Goal: Task Accomplishment & Management: Complete application form

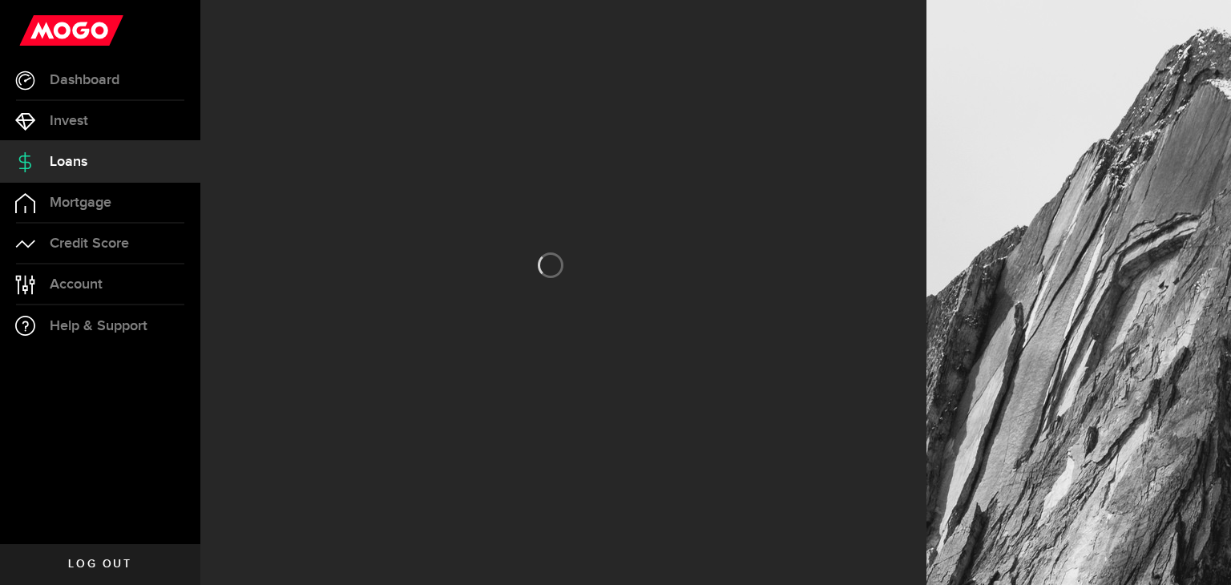
click at [104, 162] on link "Loans" at bounding box center [100, 162] width 200 height 40
click at [135, 83] on link "Dashboard" at bounding box center [100, 80] width 200 height 40
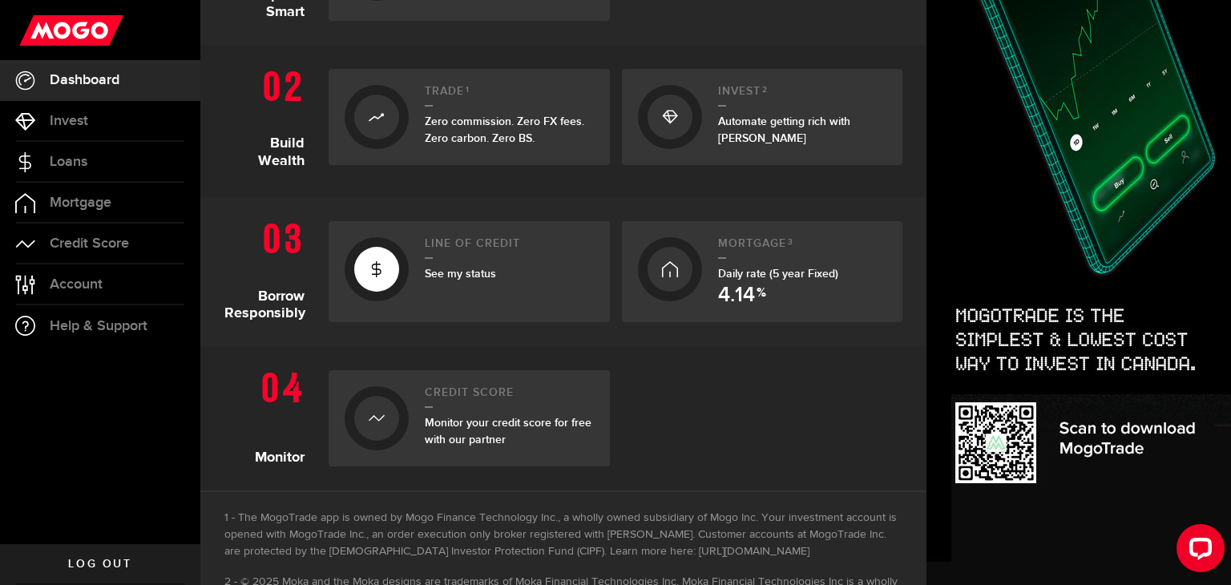
scroll to position [471, 0]
click at [426, 290] on div "Line of credit See my status" at bounding box center [509, 270] width 169 height 69
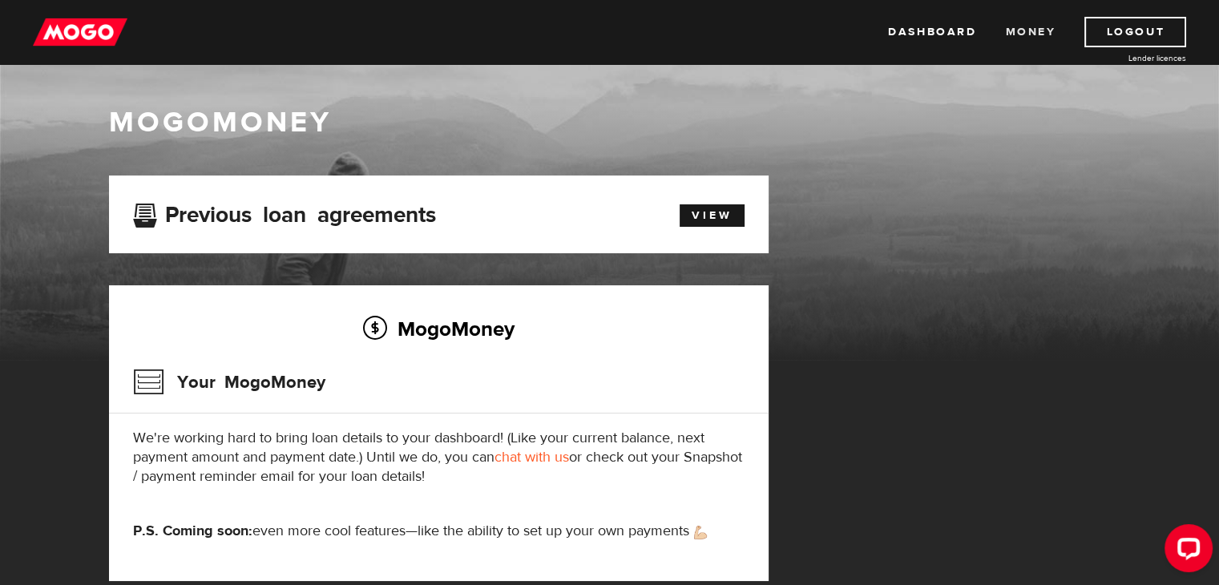
click at [1023, 37] on link "Money" at bounding box center [1030, 32] width 50 height 30
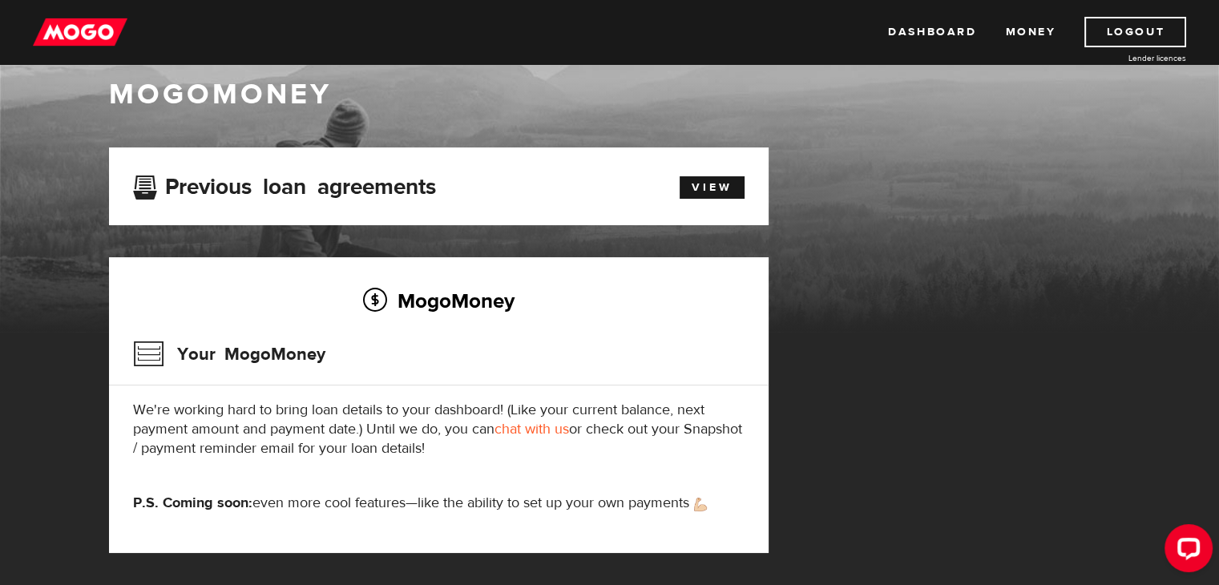
click at [528, 425] on link "chat with us" at bounding box center [532, 429] width 75 height 18
click at [98, 25] on img at bounding box center [80, 32] width 95 height 30
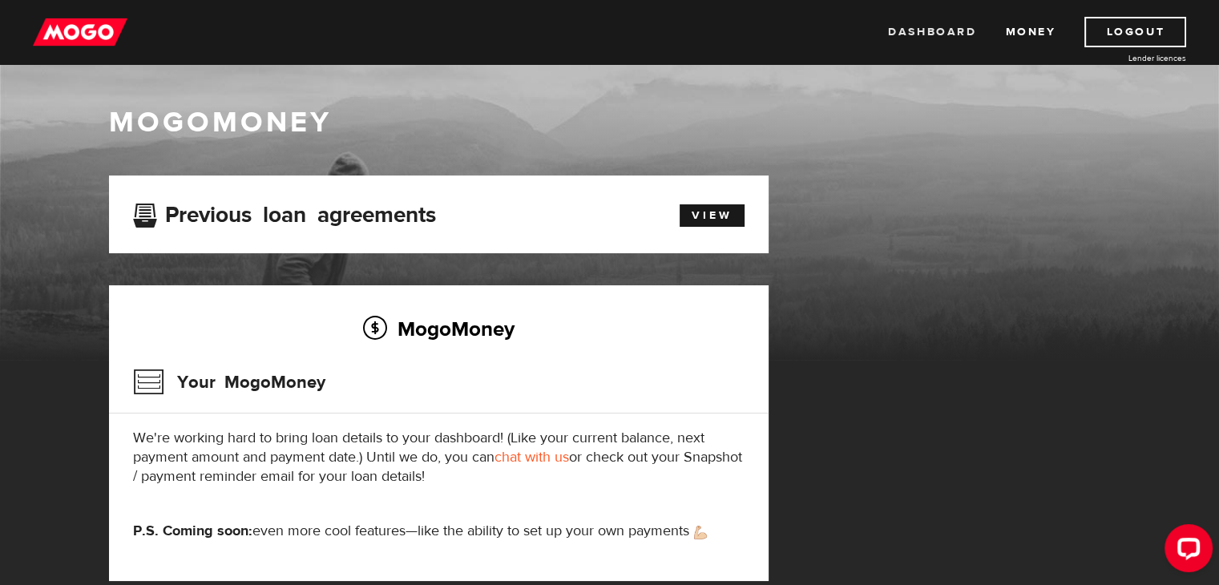
click at [909, 26] on link "Dashboard" at bounding box center [932, 32] width 88 height 30
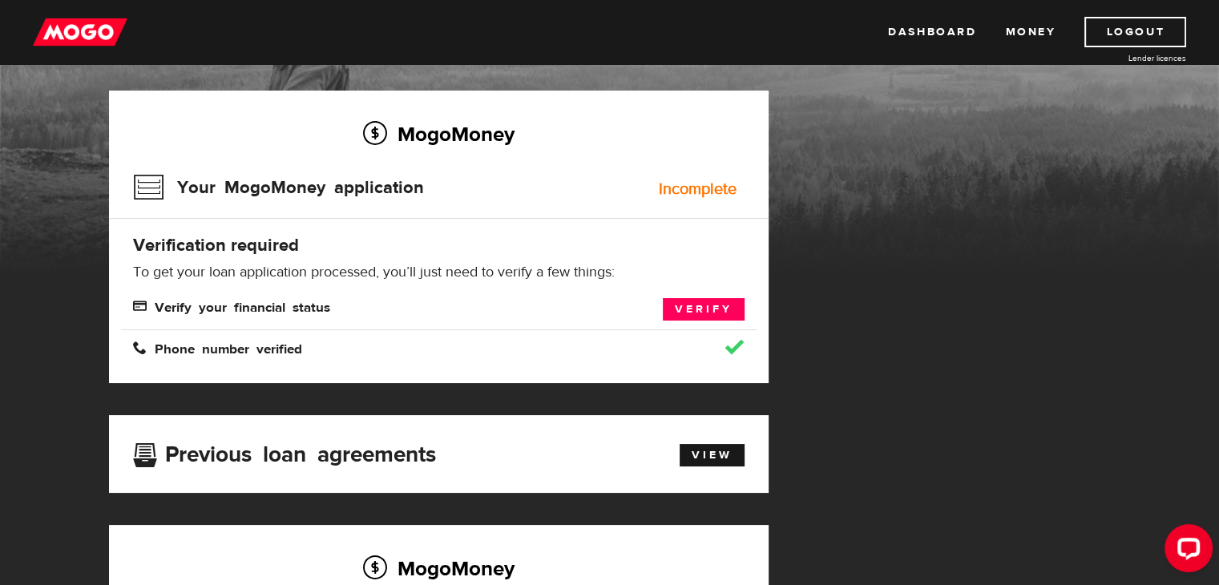
scroll to position [83, 0]
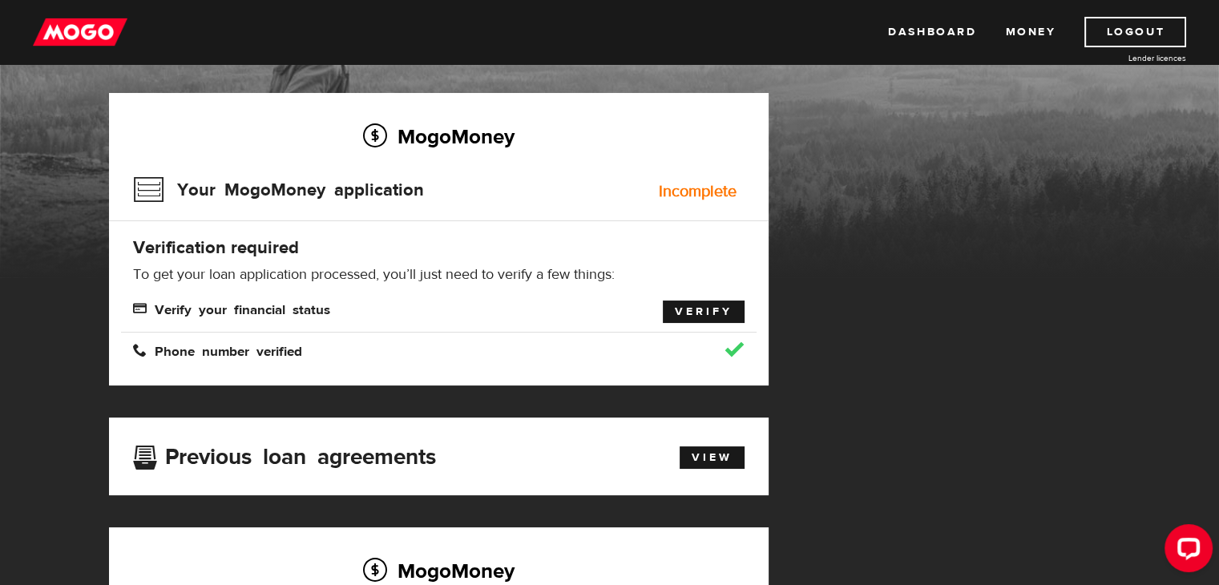
click at [708, 311] on link "Verify" at bounding box center [704, 312] width 82 height 22
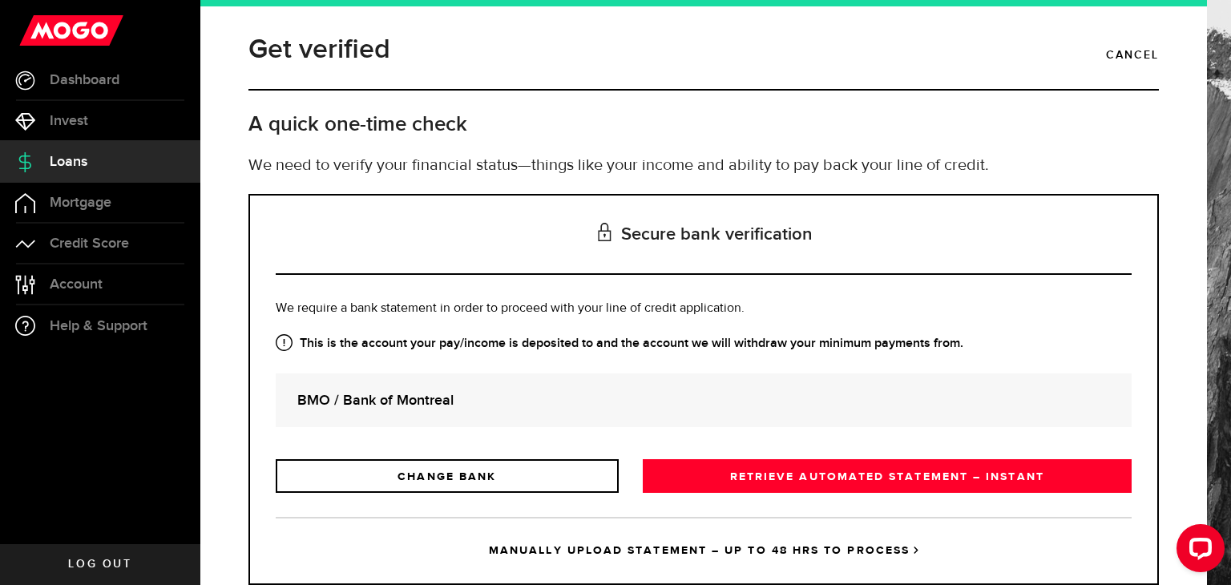
scroll to position [45, 0]
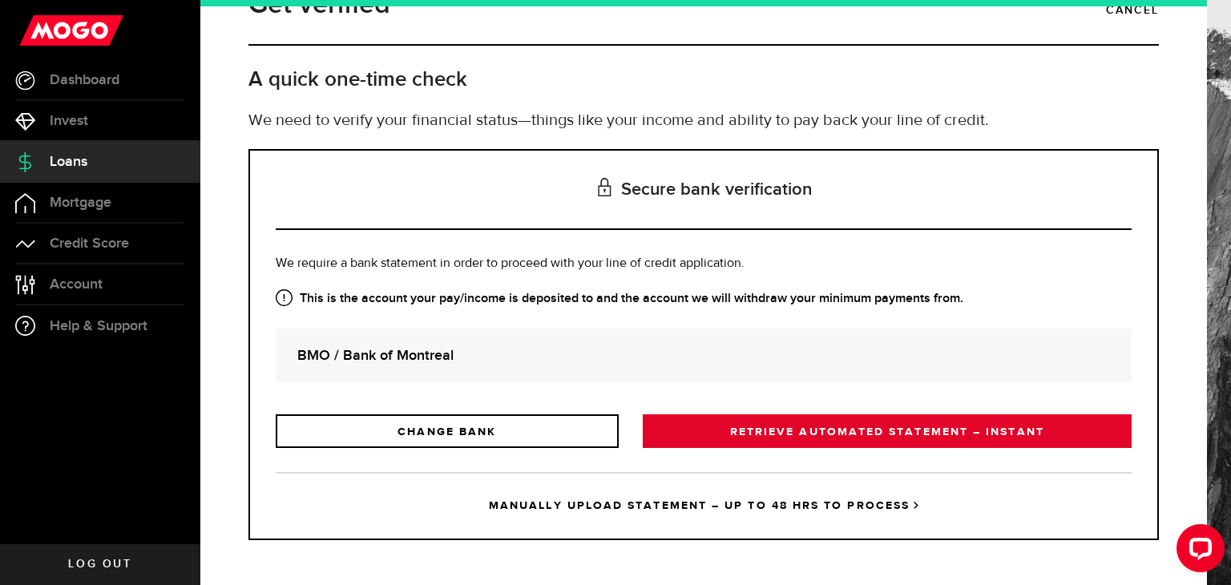
click at [809, 424] on link "RETRIEVE AUTOMATED STATEMENT – INSTANT" at bounding box center [887, 431] width 489 height 34
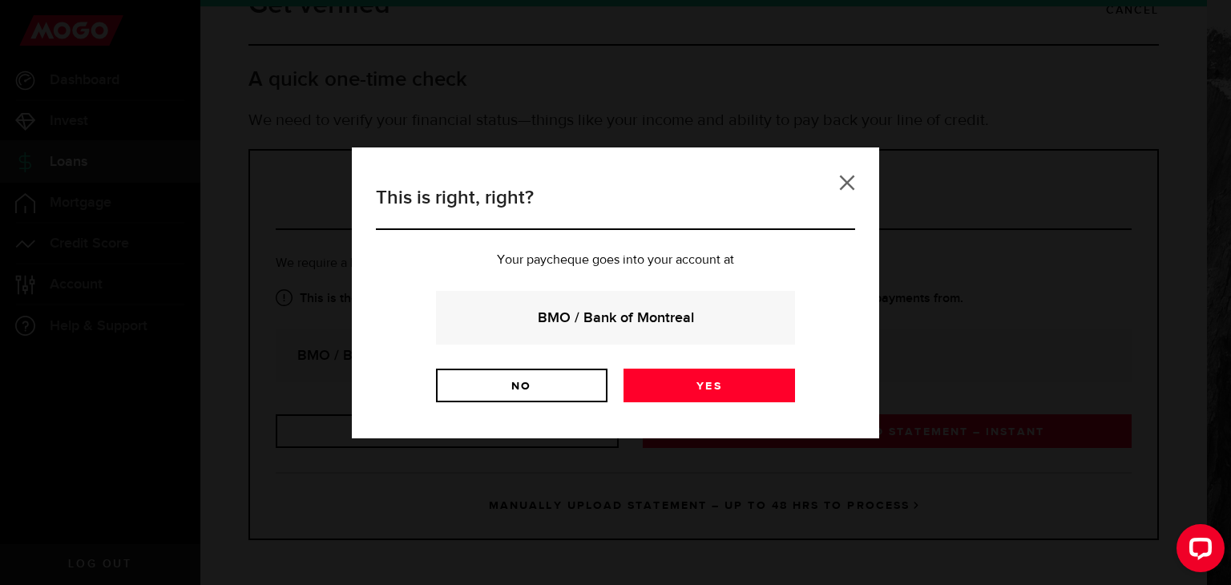
click at [850, 178] on link at bounding box center [847, 183] width 16 height 16
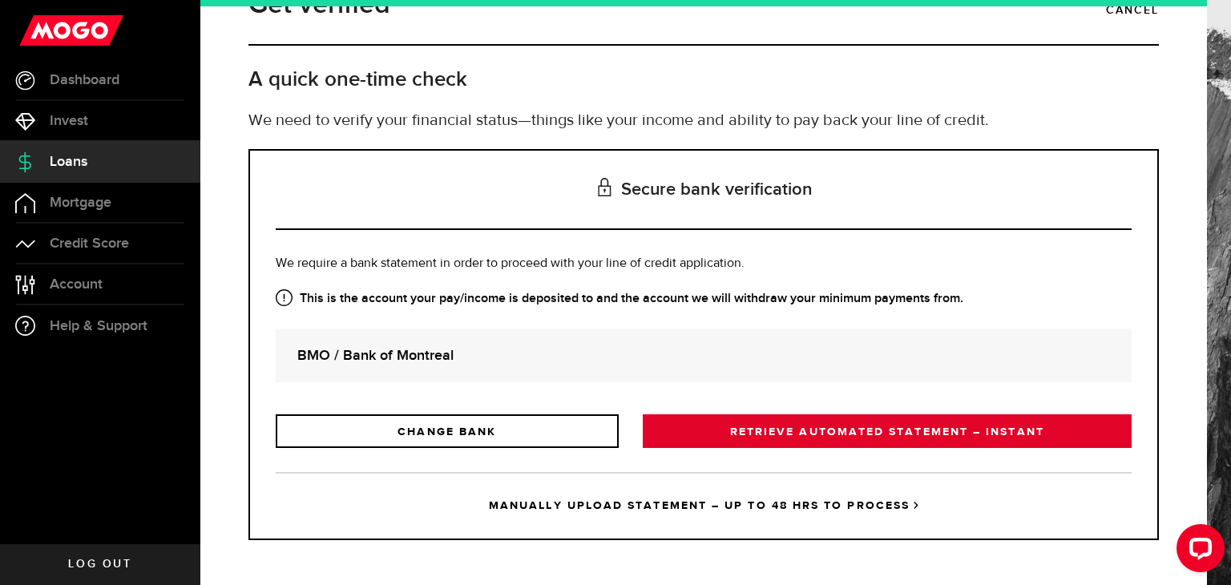
click at [741, 417] on link "RETRIEVE AUTOMATED STATEMENT – INSTANT" at bounding box center [887, 431] width 489 height 34
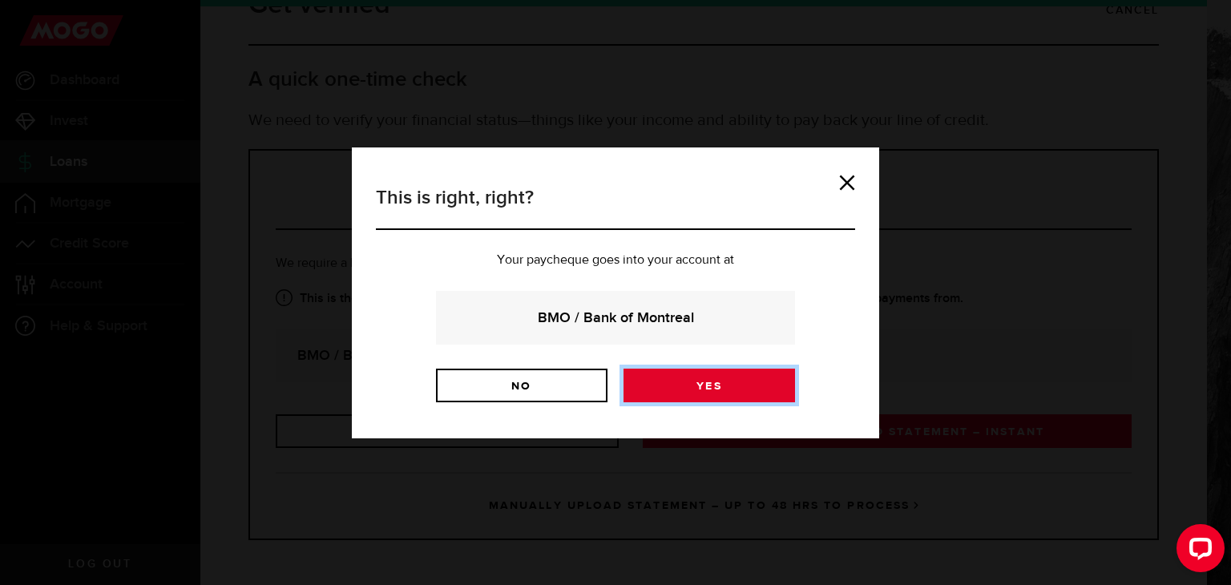
click at [713, 385] on link "Yes" at bounding box center [710, 386] width 172 height 34
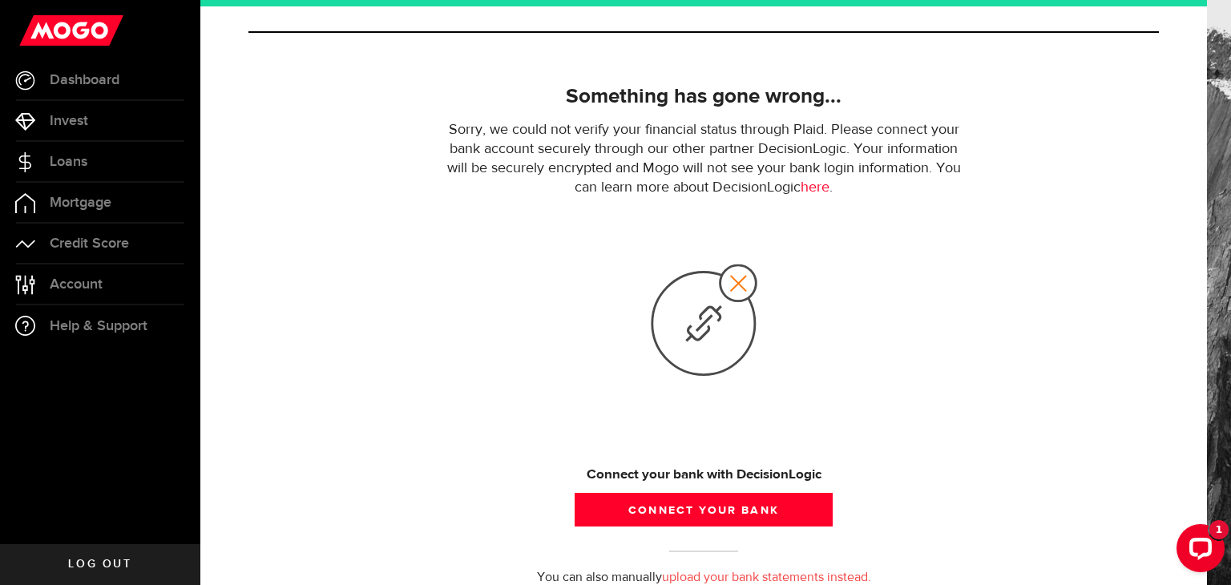
scroll to position [59, 0]
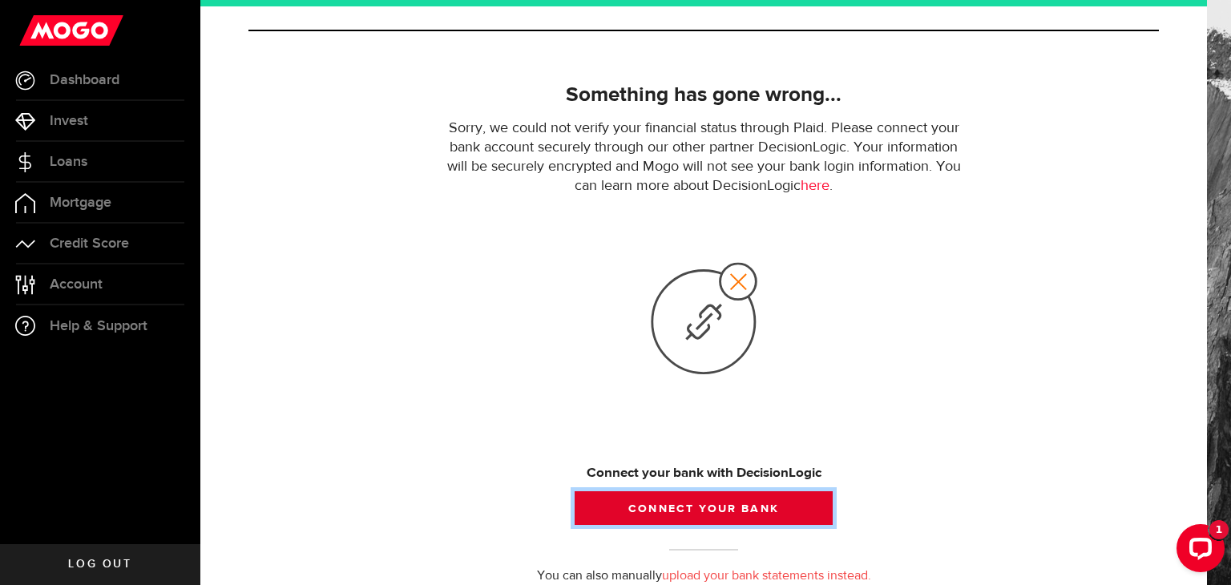
click at [672, 511] on button "Connect your bank" at bounding box center [704, 508] width 258 height 34
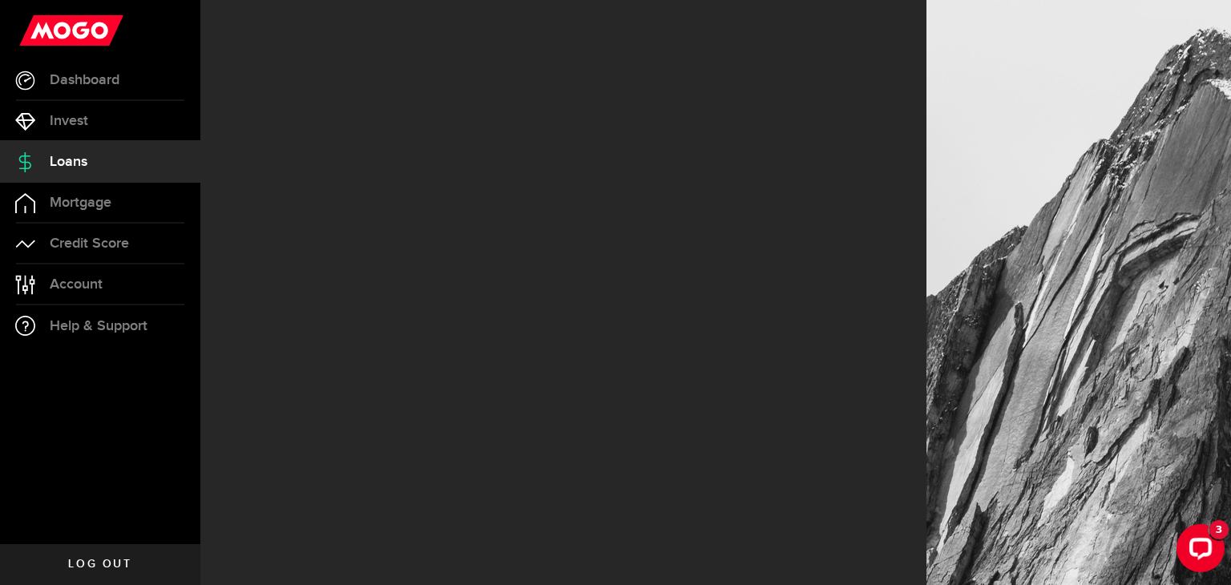
click at [1193, 547] on div "Open LiveChat chat widget" at bounding box center [1201, 548] width 26 height 26
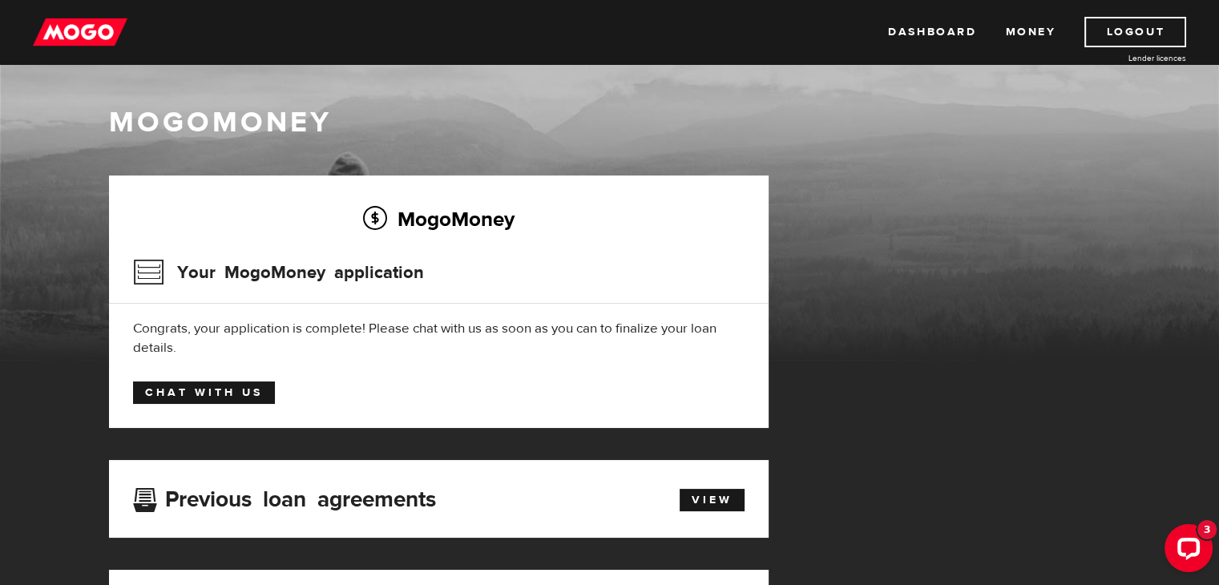
click at [239, 391] on link "Chat with us" at bounding box center [204, 393] width 142 height 22
click at [86, 30] on img at bounding box center [80, 32] width 95 height 30
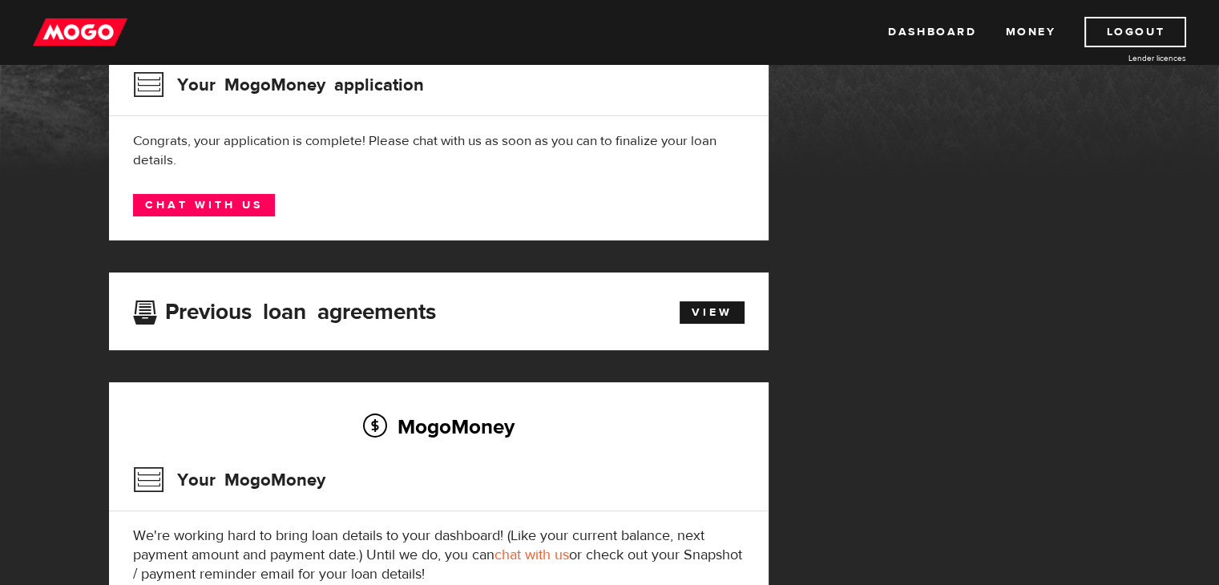
scroll to position [176, 0]
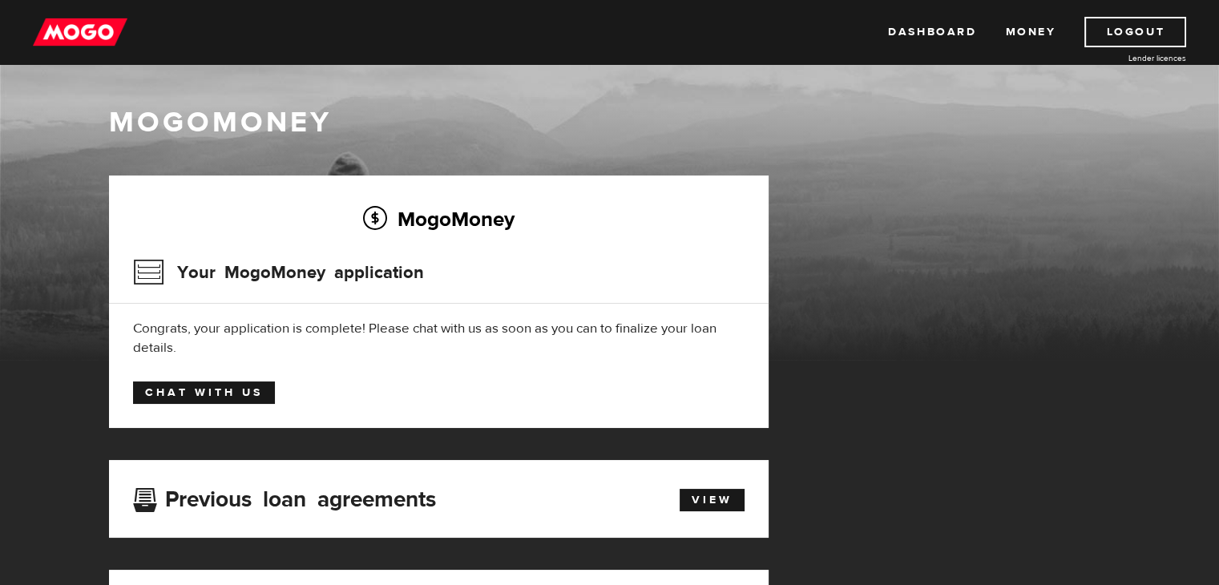
click at [250, 386] on link "Chat with us" at bounding box center [204, 393] width 142 height 22
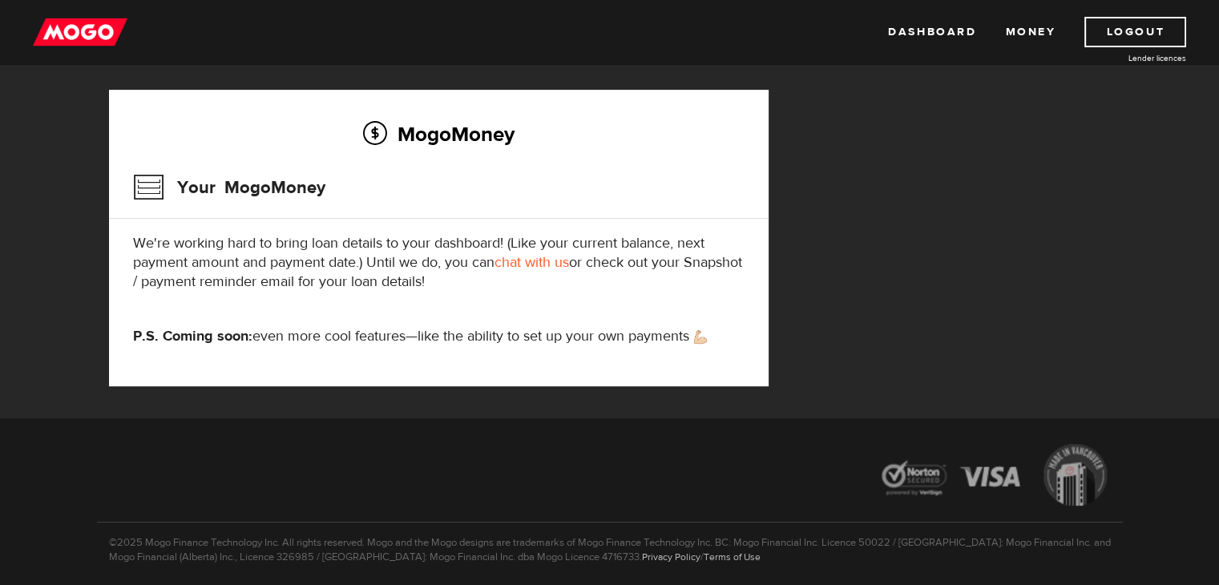
scroll to position [537, 0]
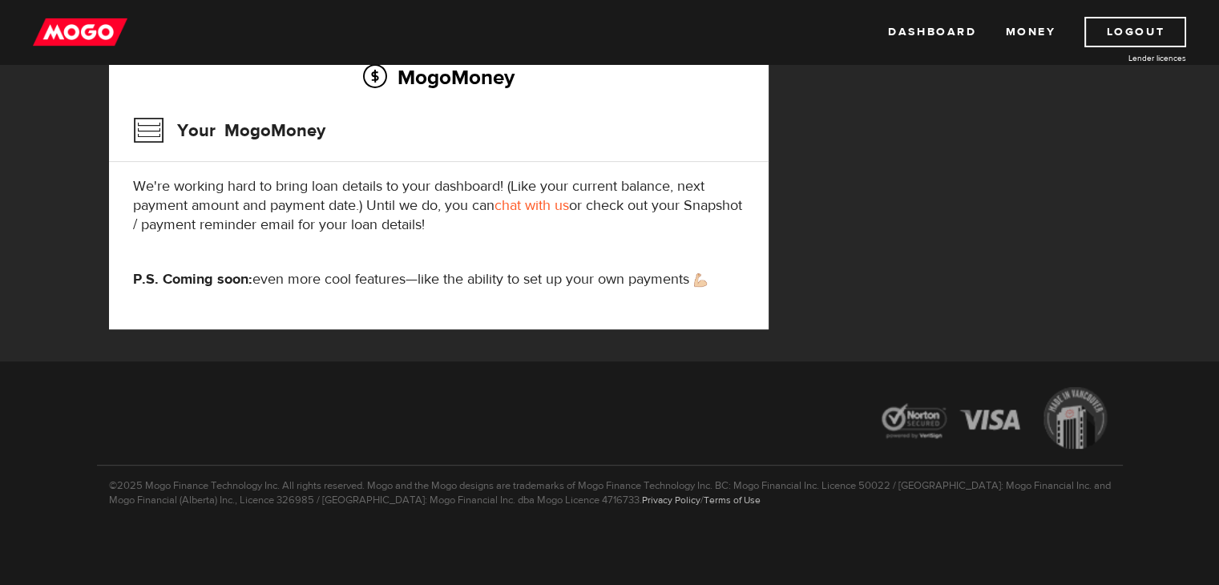
click at [806, 429] on div at bounding box center [610, 420] width 1026 height 91
click at [1041, 149] on div "MogoMoney Your MogoMoney application Expired Your MogoMoney credit decision has…" at bounding box center [610, 0] width 1026 height 723
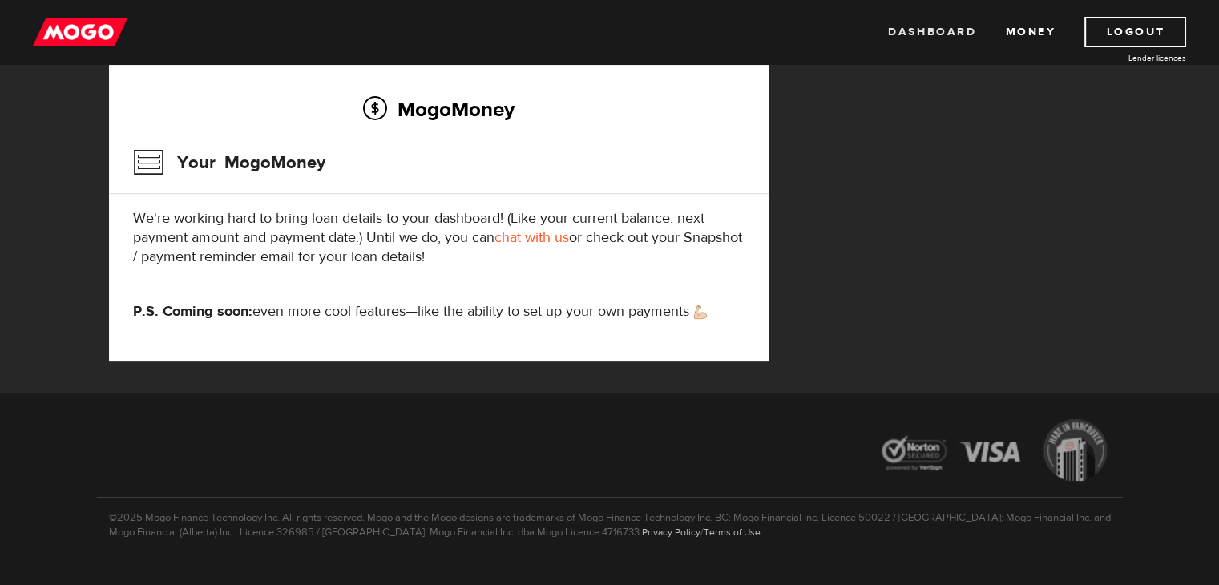
click at [939, 38] on link "Dashboard" at bounding box center [932, 32] width 88 height 30
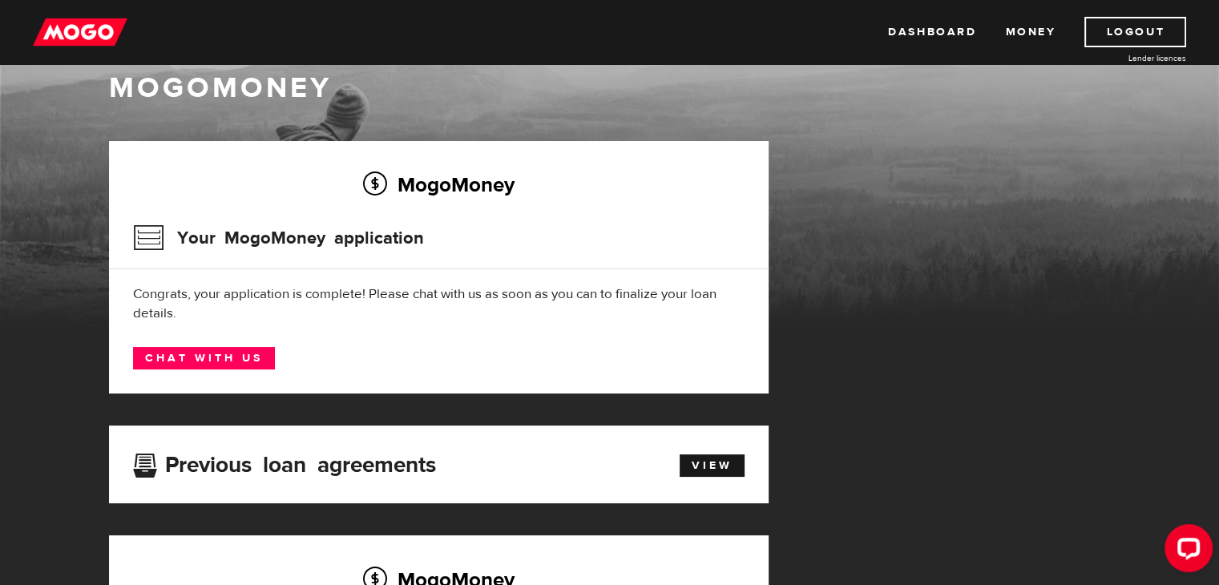
scroll to position [42, 0]
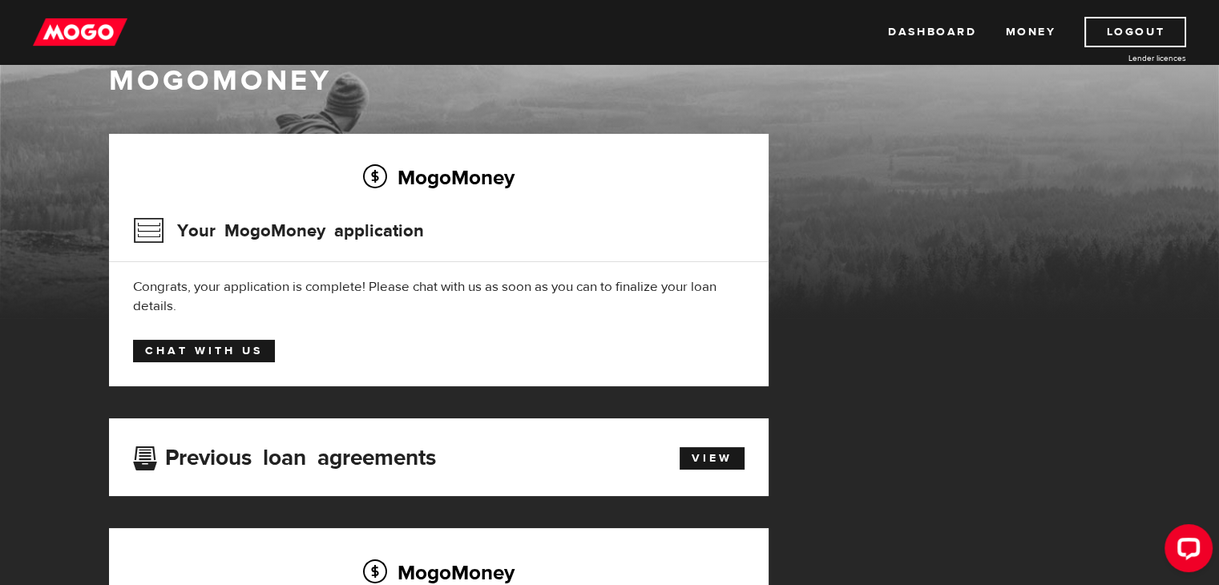
click at [250, 354] on link "Chat with us" at bounding box center [204, 351] width 142 height 22
drag, startPoint x: 104, startPoint y: 39, endPoint x: 90, endPoint y: 38, distance: 14.4
click at [90, 38] on img at bounding box center [80, 32] width 95 height 30
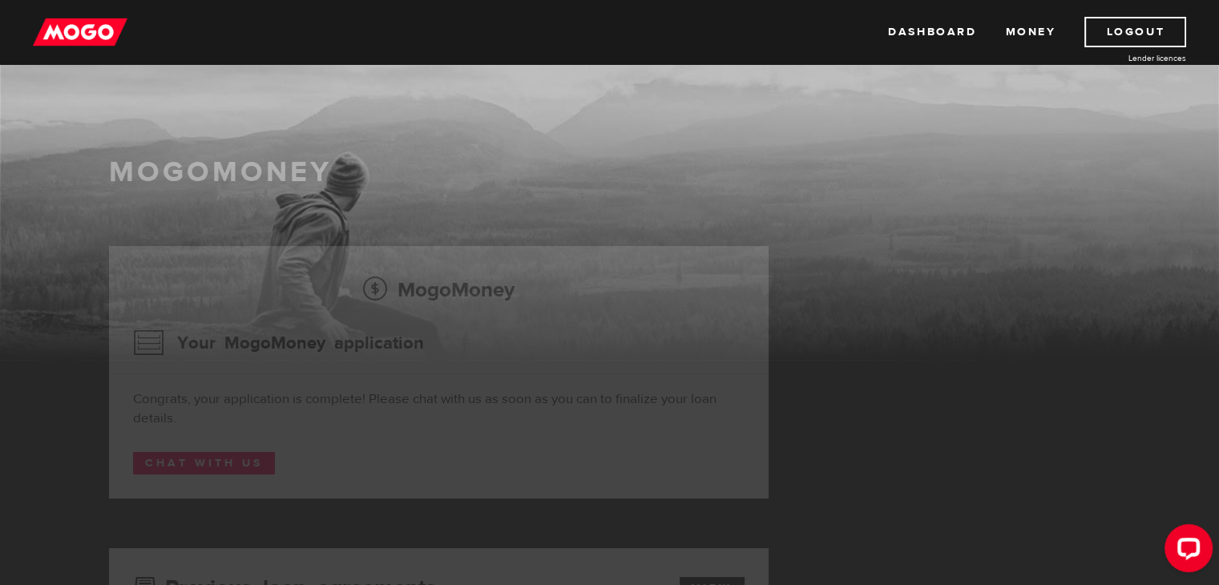
click at [68, 35] on img at bounding box center [80, 32] width 95 height 30
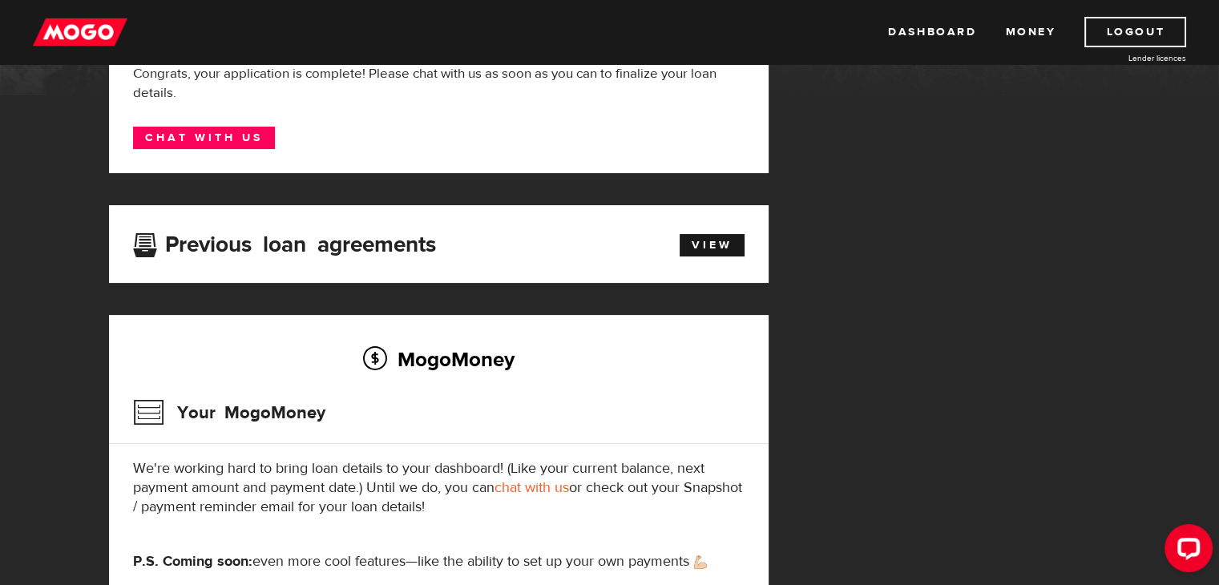
scroll to position [537, 0]
